Goal: Navigation & Orientation: Find specific page/section

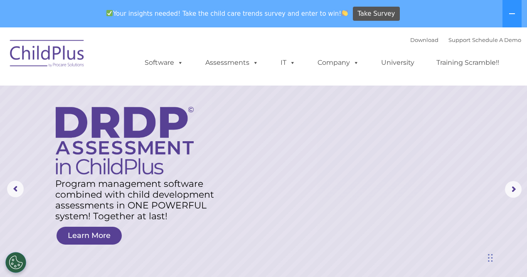
select select "MEDIUM"
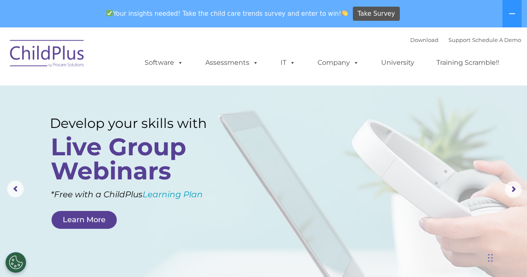
click at [25, 17] on div "Your insights needed! Take the child care trends survey and enter to win! Take …" at bounding box center [251, 13] width 503 height 27
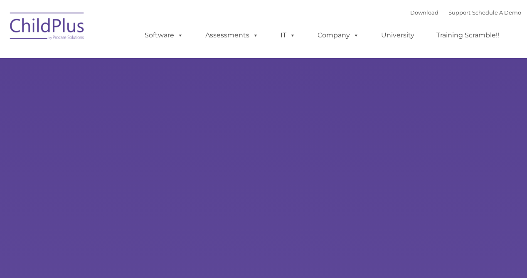
type input ""
select select "MEDIUM"
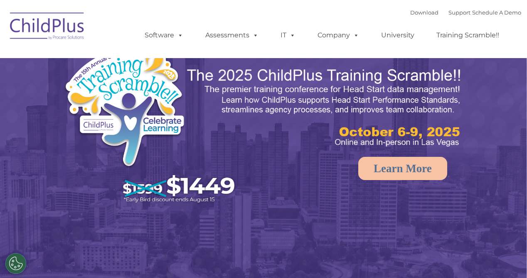
select select "MEDIUM"
